Goal: Use online tool/utility: Utilize a website feature to perform a specific function

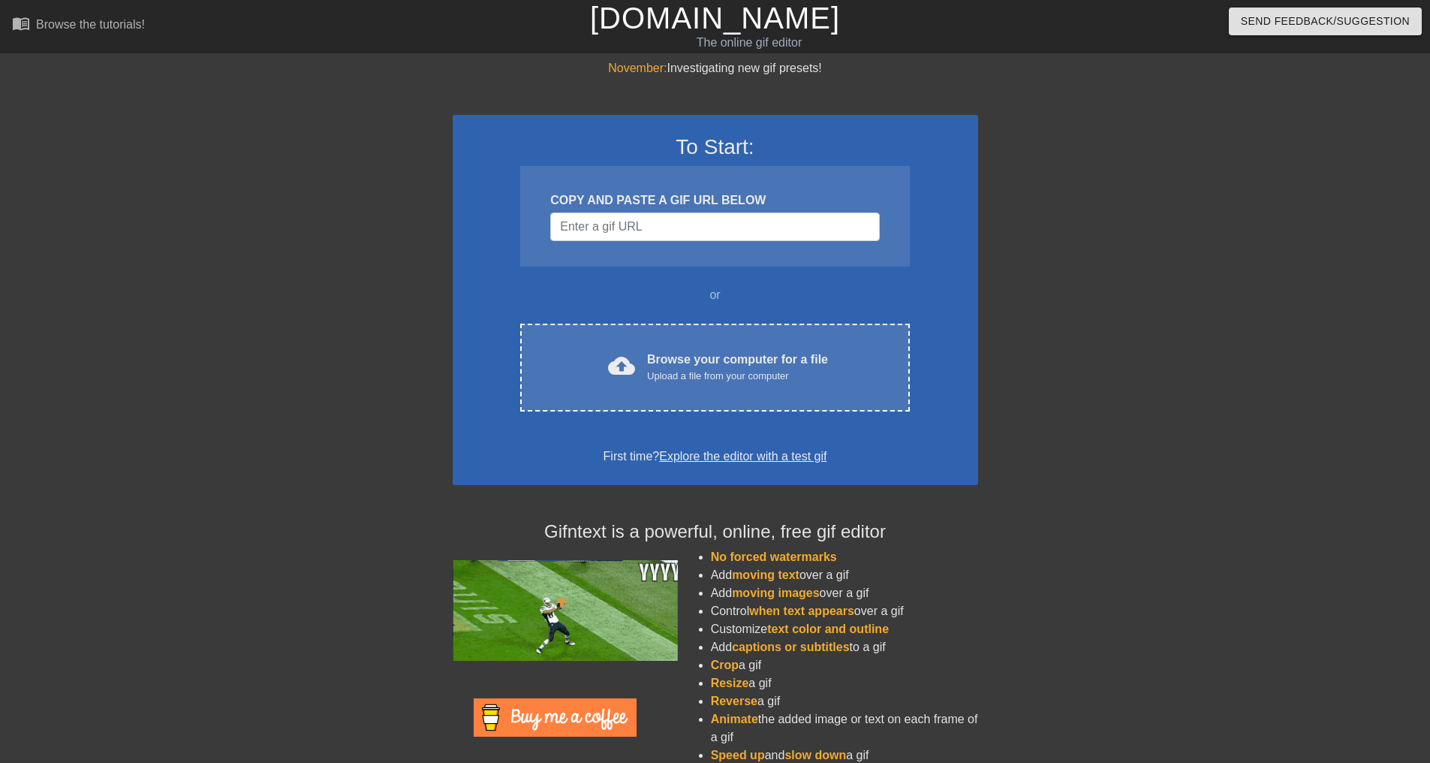
click at [625, 198] on div "COPY AND PASTE A GIF URL BELOW" at bounding box center [714, 200] width 329 height 18
click at [625, 230] on input "Username" at bounding box center [714, 226] width 329 height 29
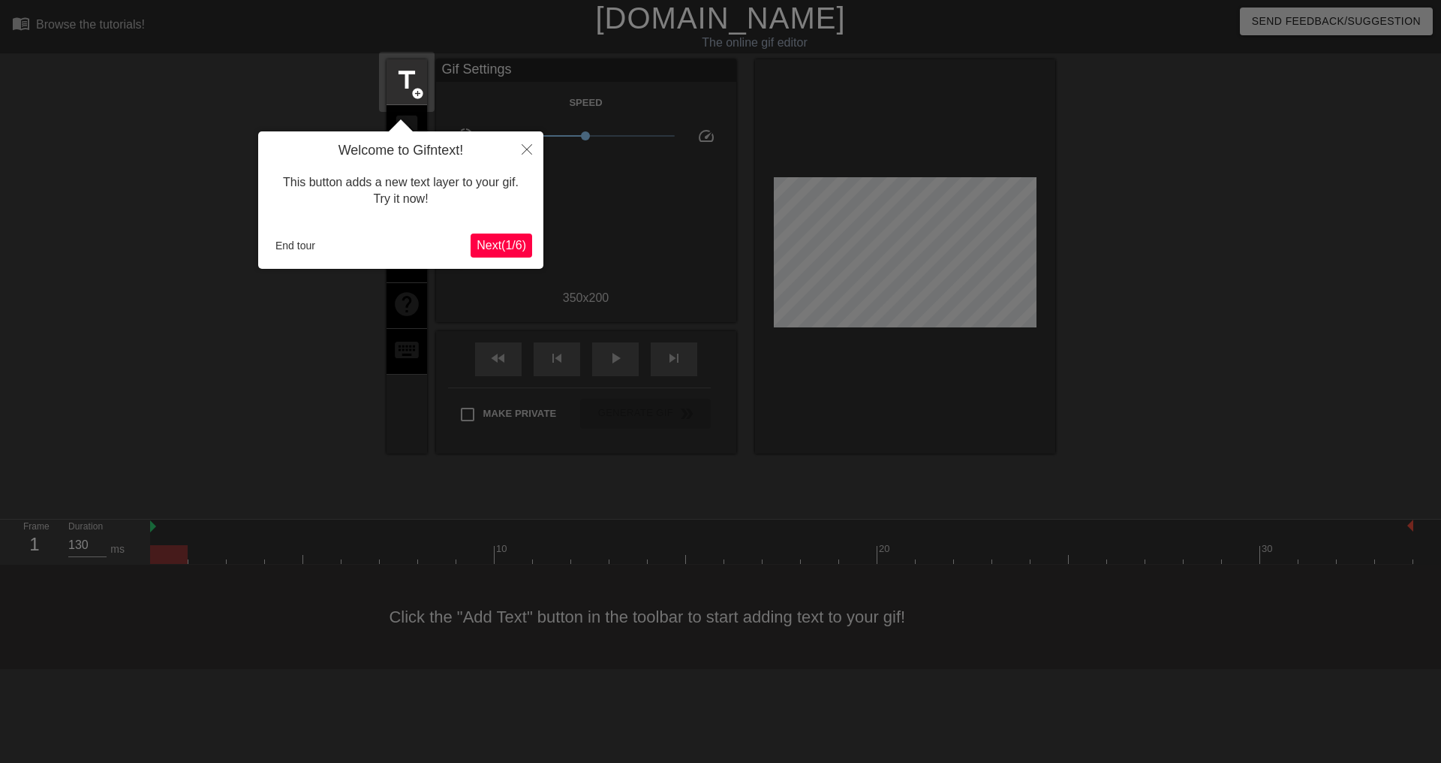
click at [294, 217] on div "This button adds a new text layer to your gif. Try it now!" at bounding box center [400, 191] width 263 height 64
click at [297, 244] on button "End tour" at bounding box center [295, 245] width 52 height 23
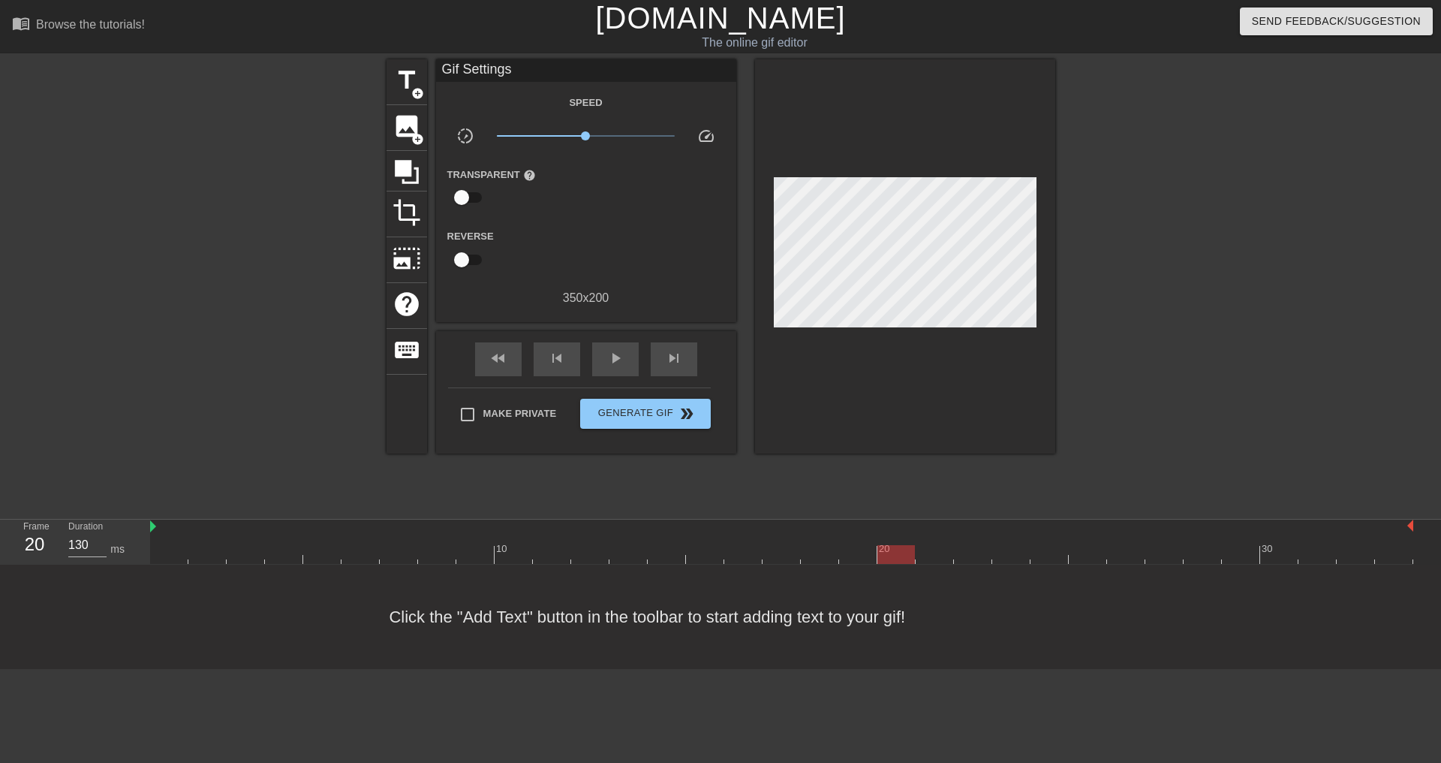
drag, startPoint x: 164, startPoint y: 546, endPoint x: 890, endPoint y: 607, distance: 727.6
click at [890, 607] on div "menu_book Browse the tutorials! [DOMAIN_NAME] The online gif editor Send Feedba…" at bounding box center [720, 334] width 1441 height 669
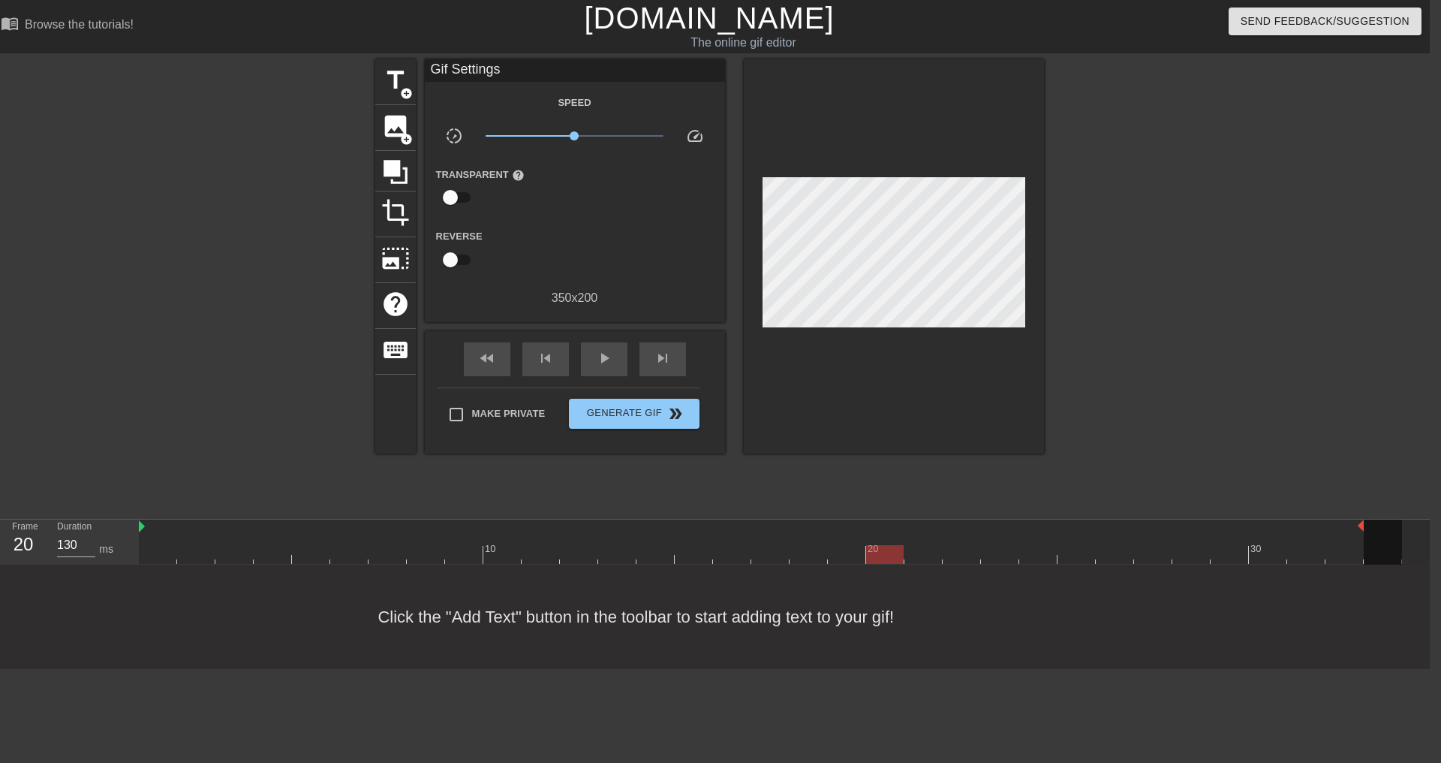
drag, startPoint x: 1401, startPoint y: 522, endPoint x: 1380, endPoint y: 529, distance: 22.1
click at [1380, 529] on div "10 20 30" at bounding box center [770, 541] width 1263 height 44
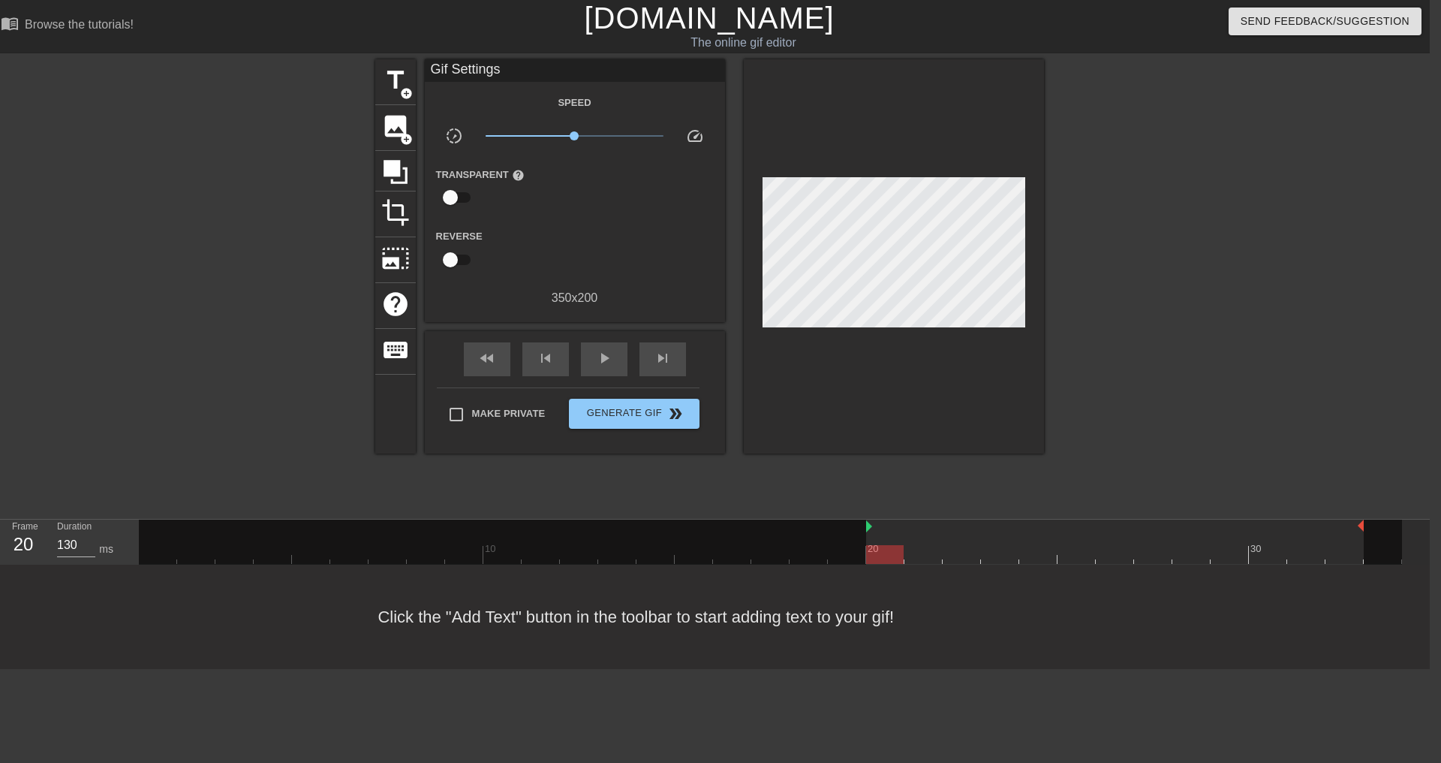
drag, startPoint x: 139, startPoint y: 524, endPoint x: 860, endPoint y: 553, distance: 722.0
click at [860, 553] on div "10 20 30" at bounding box center [770, 541] width 1263 height 44
type input "160"
drag, startPoint x: 974, startPoint y: 566, endPoint x: 1386, endPoint y: 568, distance: 411.4
click at [1386, 568] on div "menu_book Browse the tutorials! [DOMAIN_NAME] The online gif editor Send Feedba…" at bounding box center [709, 334] width 1441 height 669
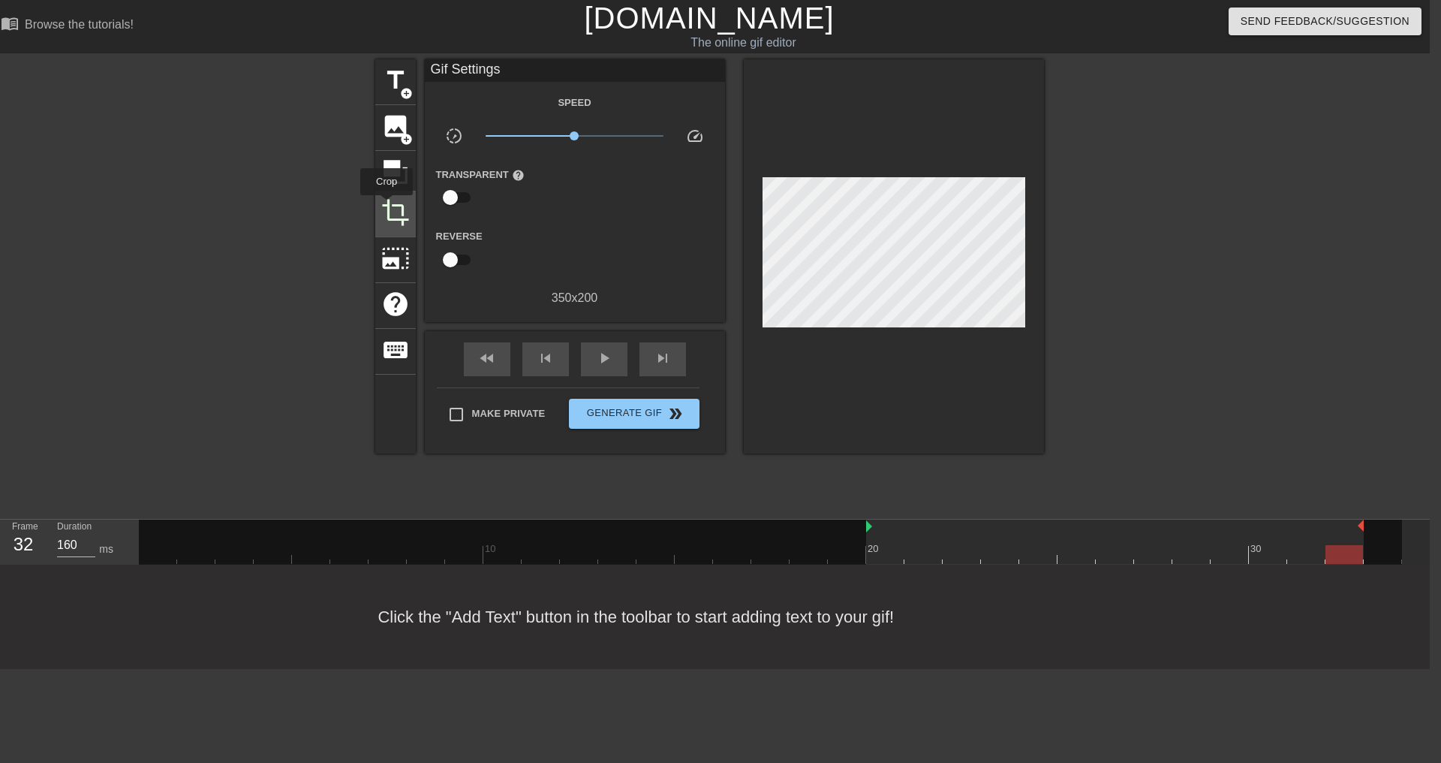
click at [387, 209] on span "crop" at bounding box center [395, 212] width 29 height 29
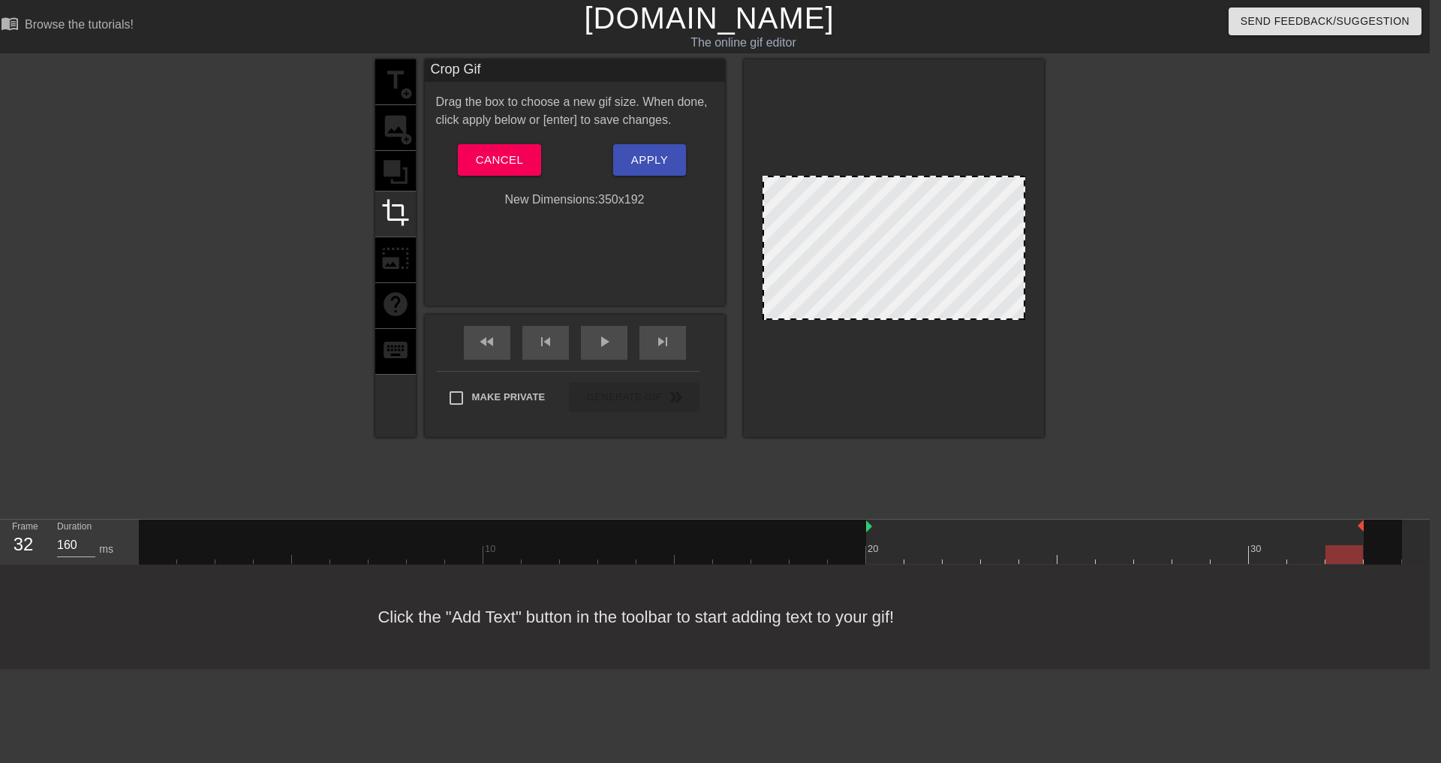
drag, startPoint x: 857, startPoint y: 172, endPoint x: 862, endPoint y: 179, distance: 8.1
drag, startPoint x: 847, startPoint y: 316, endPoint x: 843, endPoint y: 300, distance: 16.2
click at [507, 382] on label "Make Private" at bounding box center [493, 398] width 105 height 32
click at [472, 382] on input "Make Private" at bounding box center [457, 398] width 32 height 32
checkbox input "true"
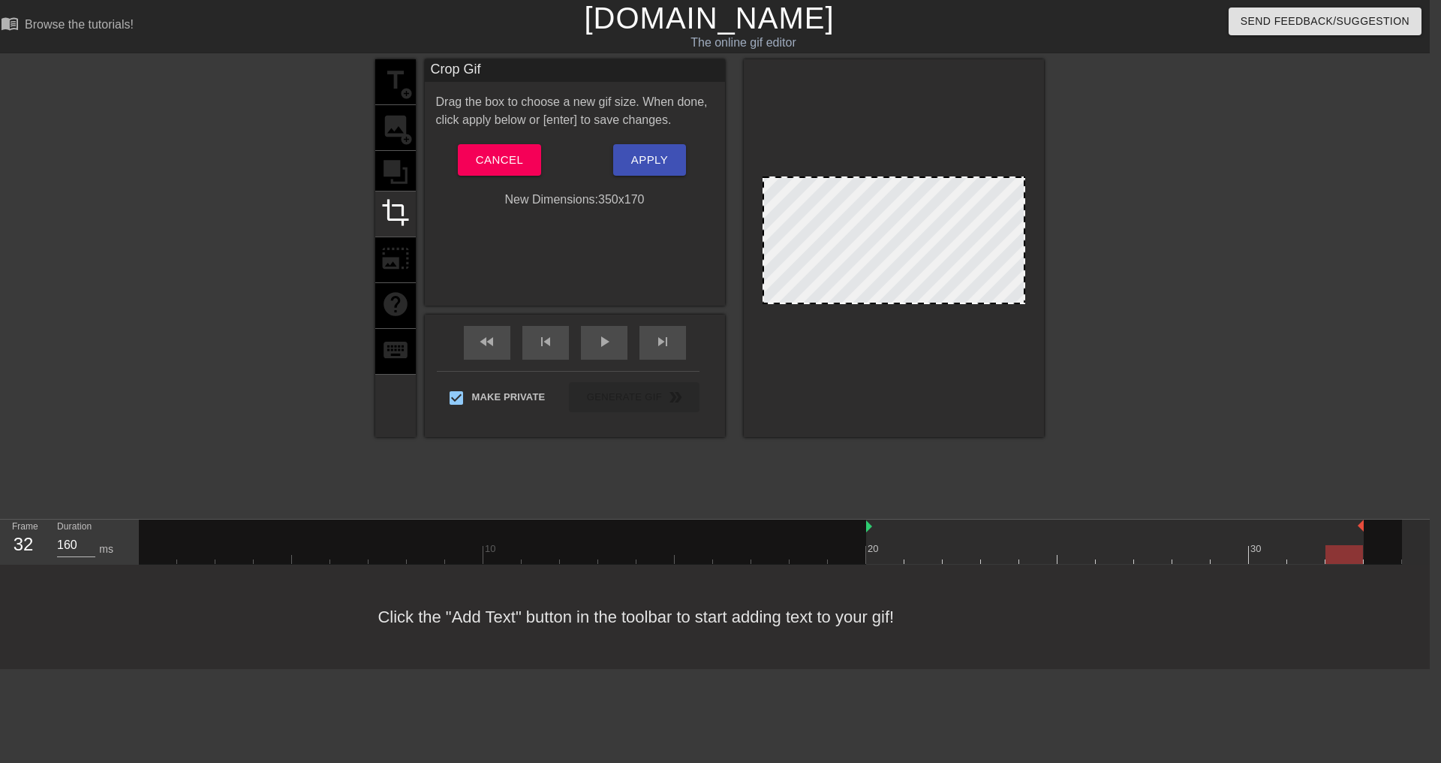
click at [697, 158] on div "Apply" at bounding box center [650, 160] width 150 height 32
click at [659, 160] on span "Apply" at bounding box center [649, 160] width 37 height 20
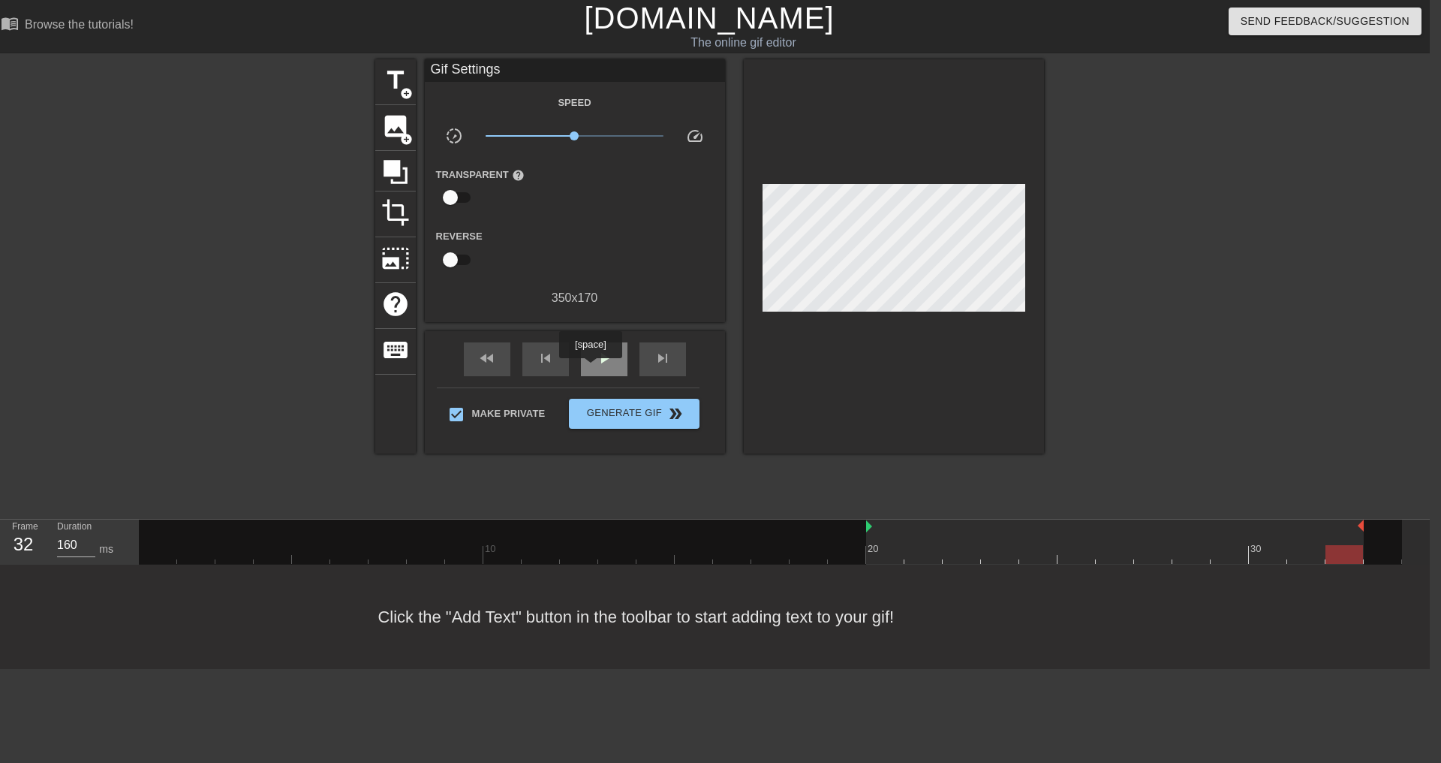
click at [590, 366] on div "play_arrow" at bounding box center [604, 359] width 47 height 34
click at [393, 211] on span "crop" at bounding box center [395, 212] width 29 height 29
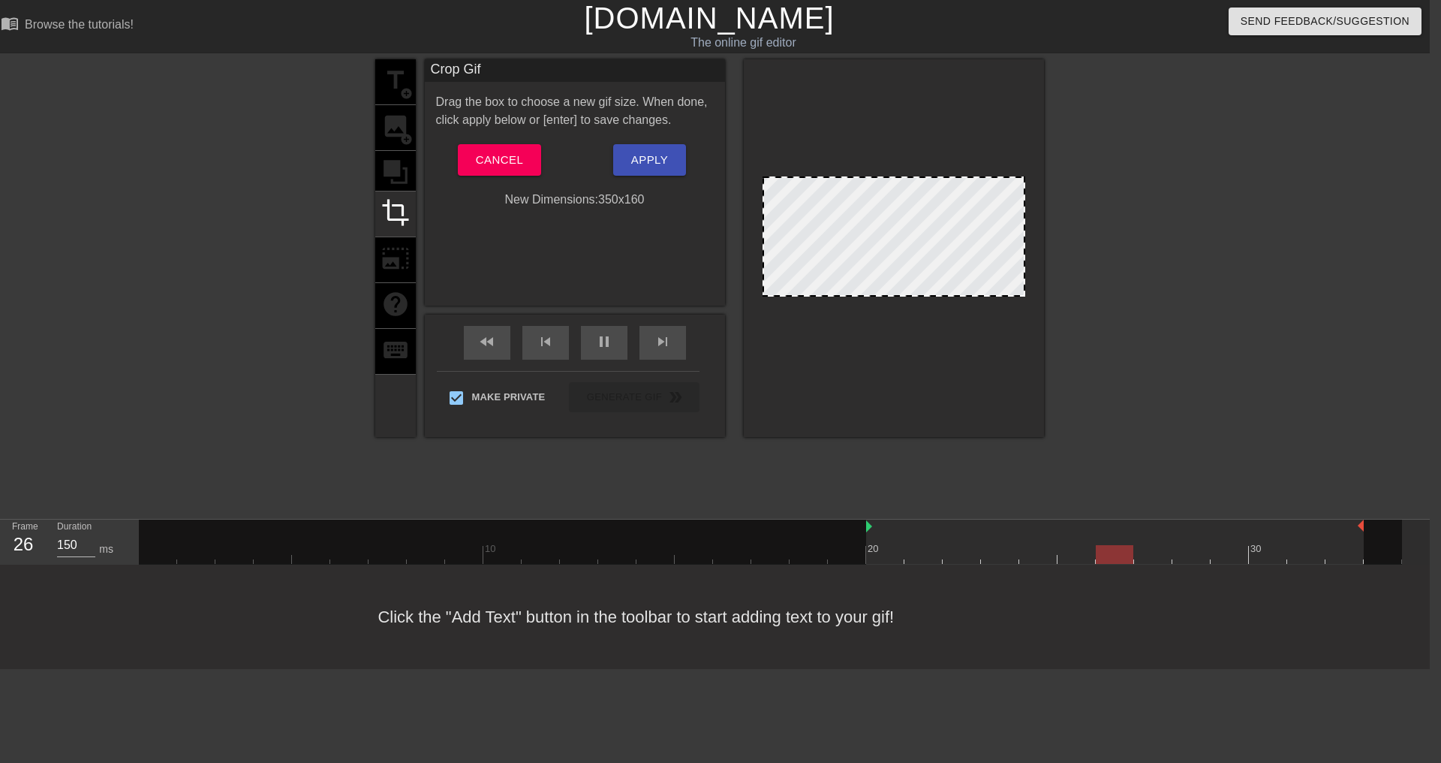
click at [895, 295] on div at bounding box center [894, 295] width 260 height 8
click at [626, 164] on button "Apply" at bounding box center [649, 160] width 73 height 32
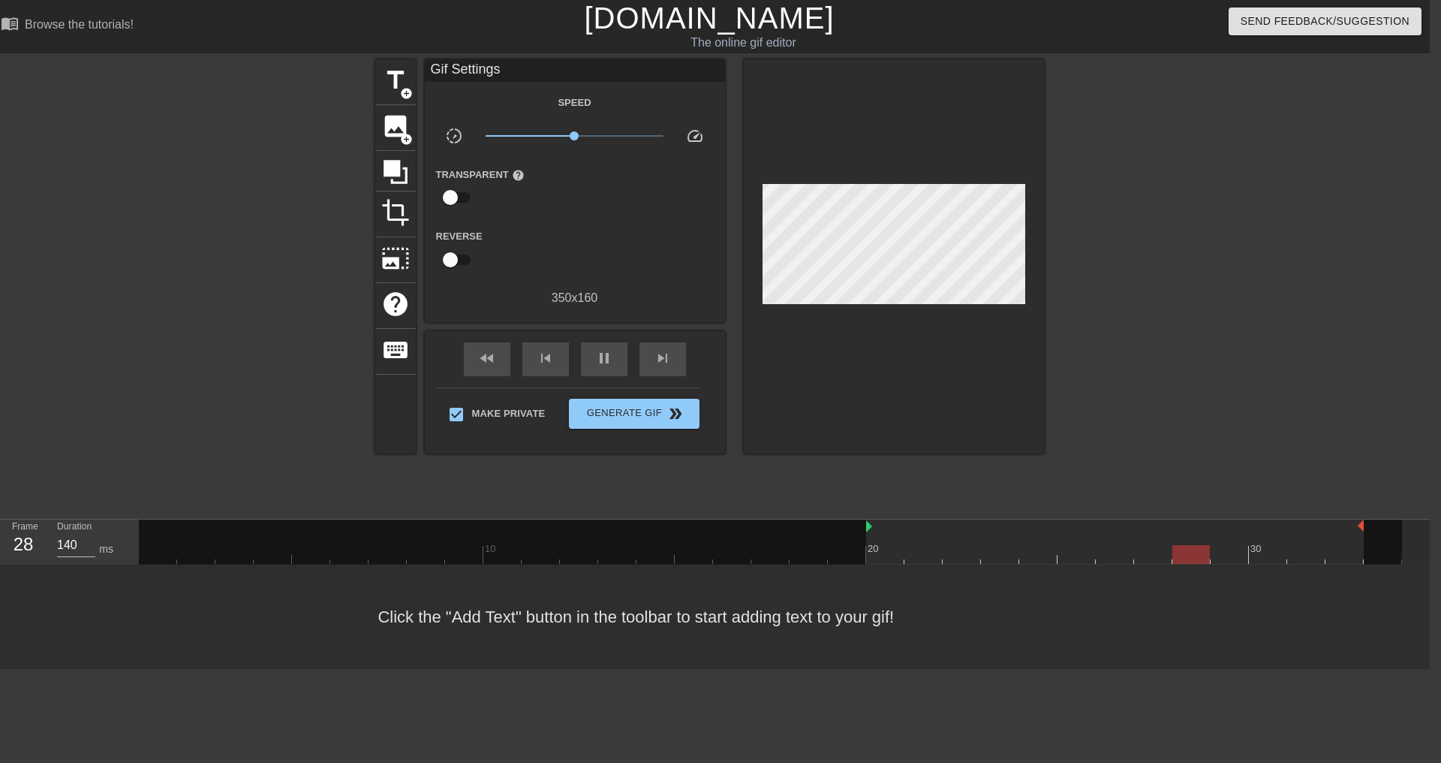
click at [625, 393] on div "Make Private Generate Gif double_arrow" at bounding box center [568, 416] width 263 height 59
type input "130"
drag, startPoint x: 632, startPoint y: 403, endPoint x: 657, endPoint y: 427, distance: 34.5
click at [632, 405] on span "Generate Gif double_arrow" at bounding box center [634, 414] width 118 height 18
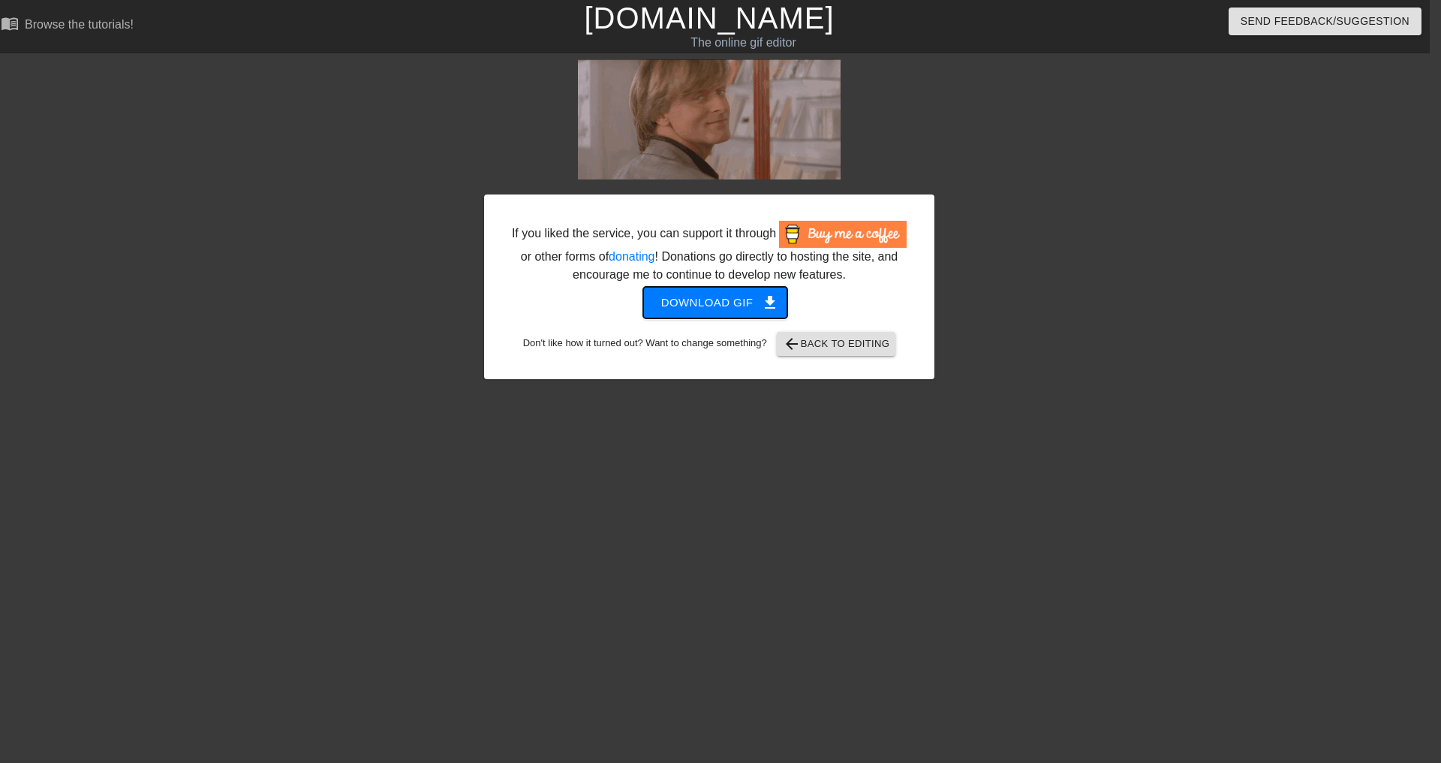
click at [713, 310] on span "Download gif get_app" at bounding box center [715, 303] width 109 height 20
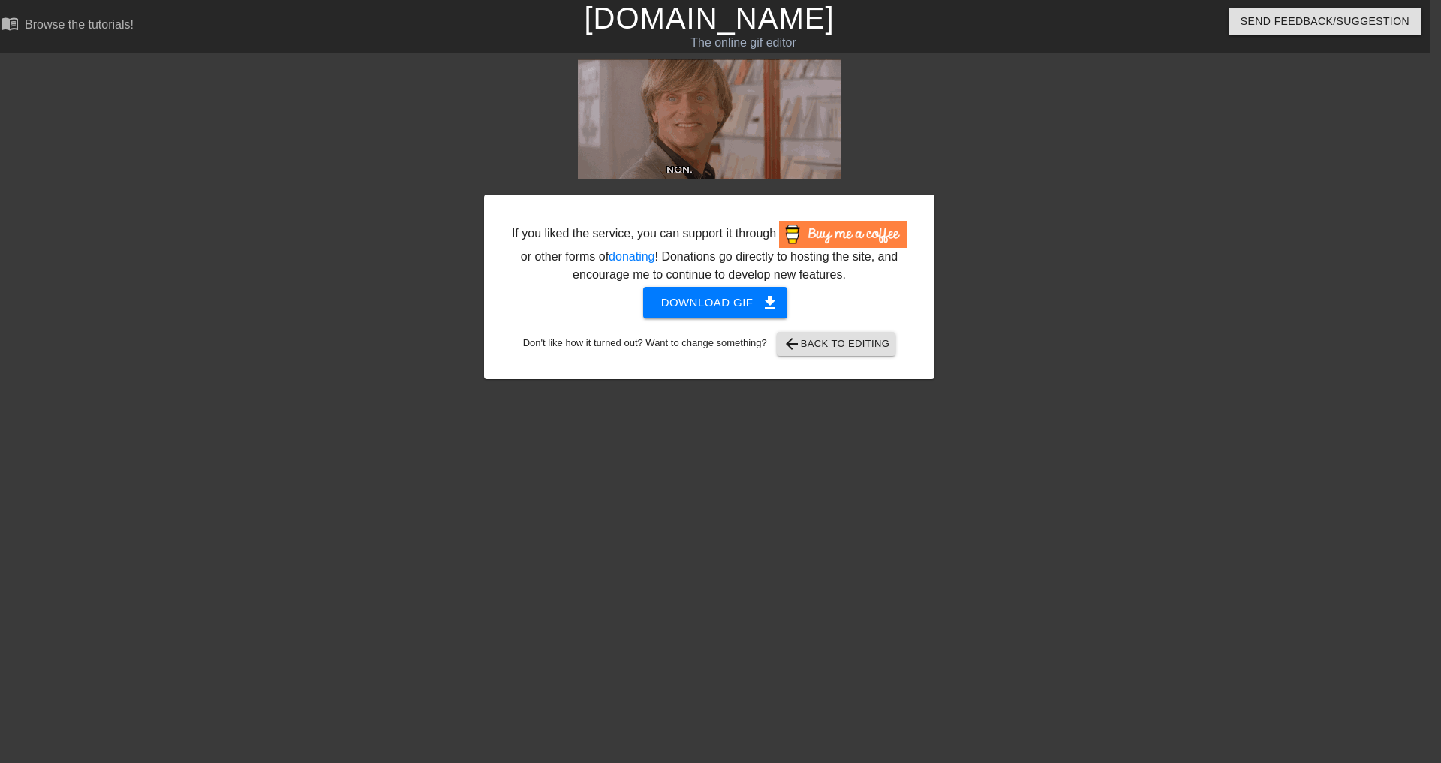
drag, startPoint x: 1107, startPoint y: 99, endPoint x: 1106, endPoint y: 77, distance: 22.6
click at [1107, 100] on div at bounding box center [1065, 284] width 225 height 450
